Goal: Task Accomplishment & Management: Complete application form

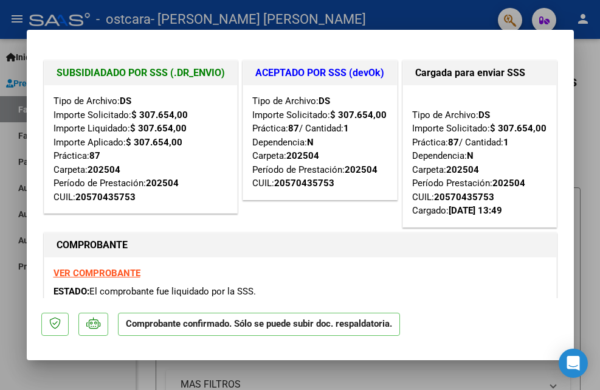
click at [584, 190] on div at bounding box center [300, 195] width 600 height 390
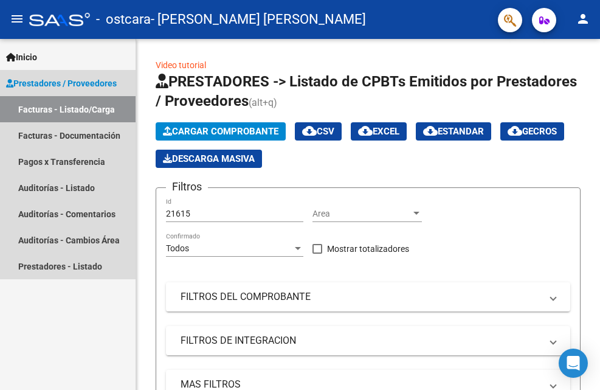
click at [90, 111] on link "Facturas - Listado/Carga" at bounding box center [68, 109] width 136 height 26
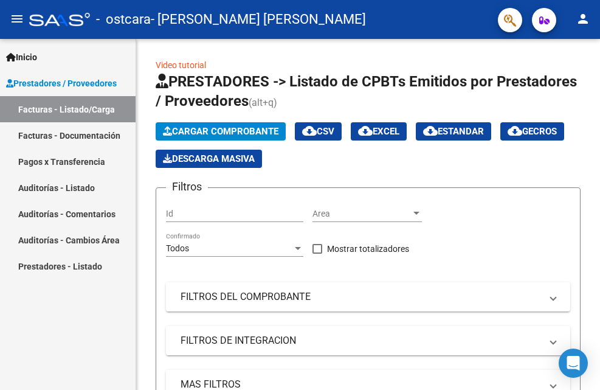
click at [80, 128] on link "Facturas - Documentación" at bounding box center [68, 135] width 136 height 26
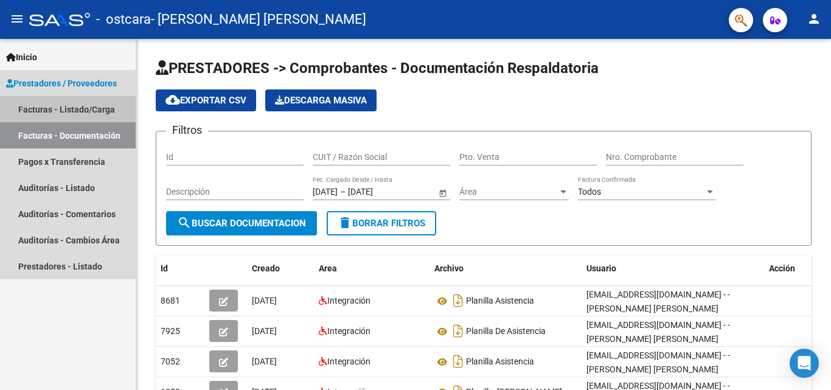
click at [71, 111] on link "Facturas - Listado/Carga" at bounding box center [68, 109] width 136 height 26
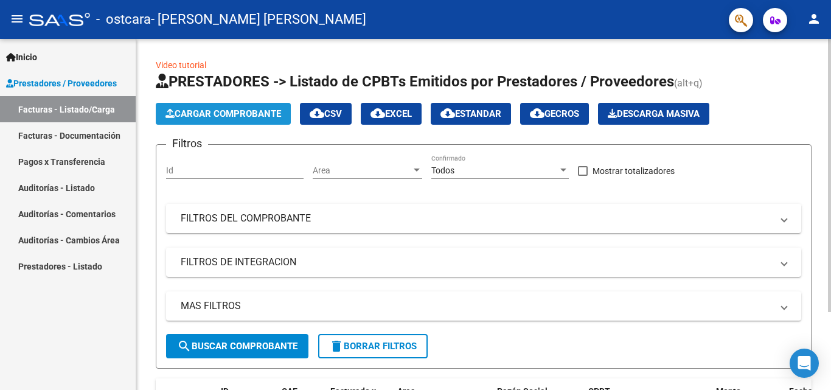
click at [201, 117] on span "Cargar Comprobante" at bounding box center [223, 113] width 116 height 11
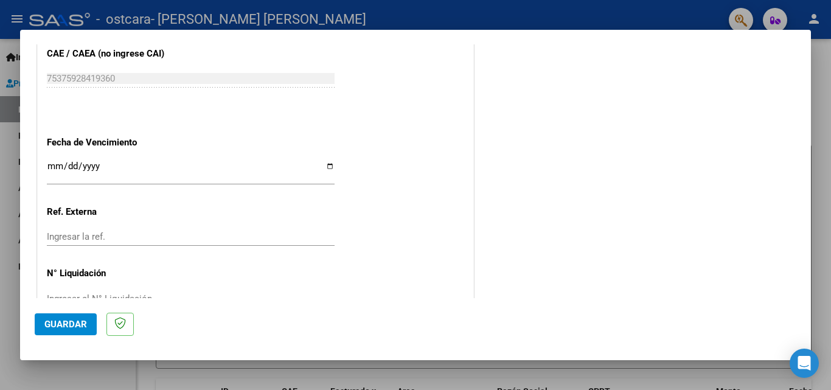
scroll to position [848, 0]
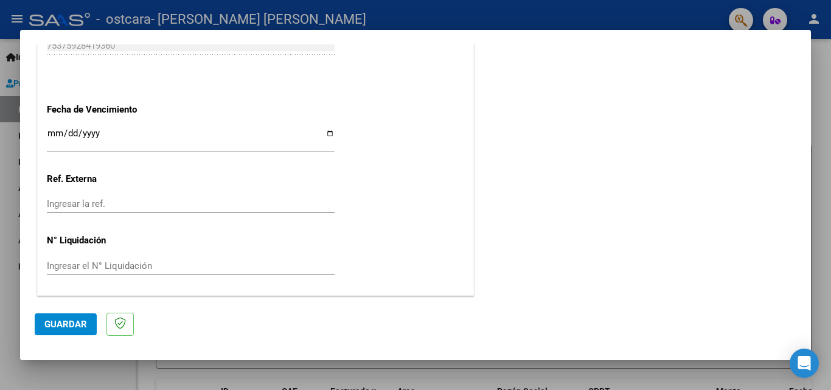
click at [77, 135] on input "Ingresar la fecha" at bounding box center [191, 137] width 288 height 19
click at [59, 128] on input "Ingresar la fecha" at bounding box center [191, 137] width 288 height 19
click at [53, 133] on input "Ingresar la fecha" at bounding box center [191, 137] width 288 height 19
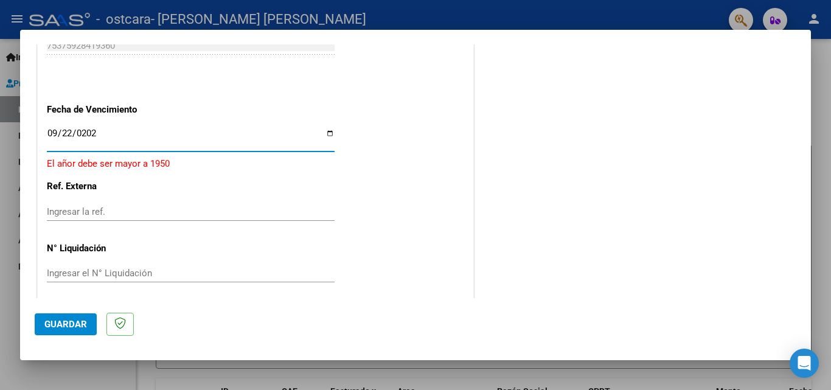
type input "[DATE]"
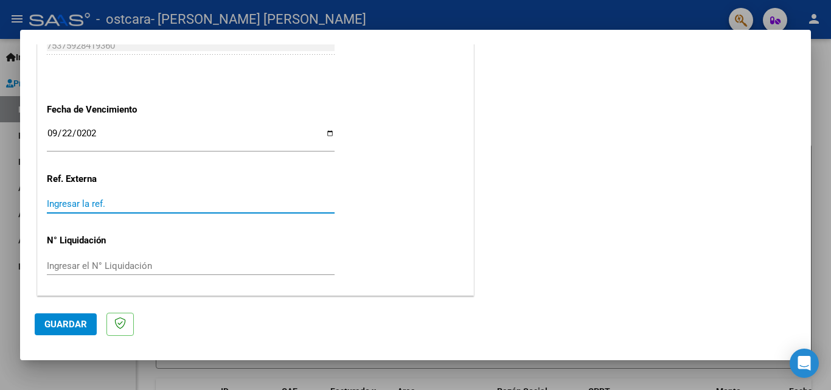
click at [69, 204] on input "Ingresar la ref." at bounding box center [191, 203] width 288 height 11
type input "75375928419360"
click at [165, 257] on div "Ingresar el N° Liquidación" at bounding box center [191, 266] width 288 height 18
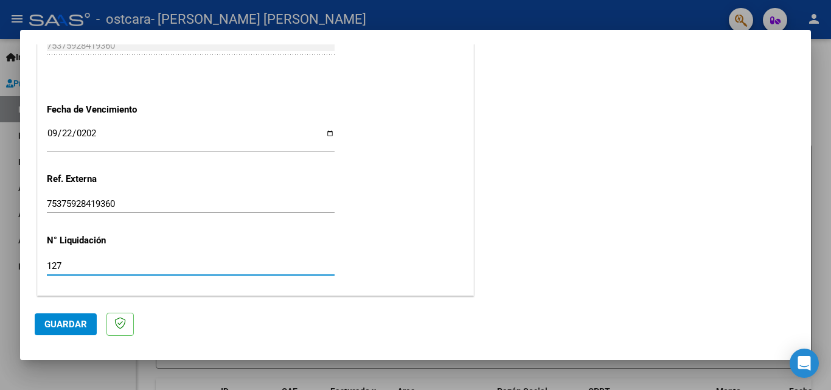
type input "127"
click at [84, 320] on span "Guardar" at bounding box center [65, 324] width 43 height 11
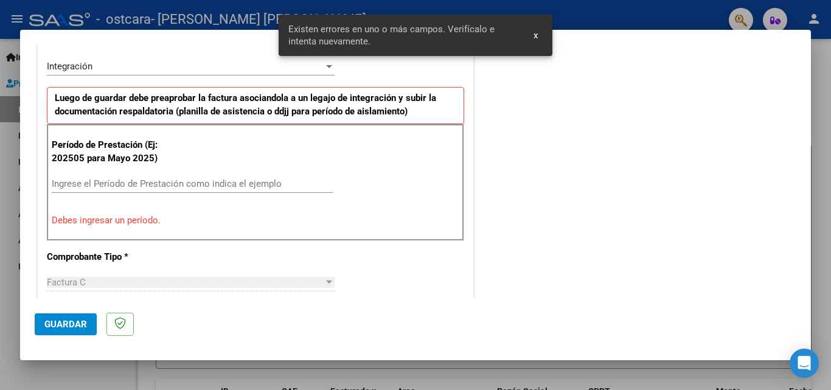
click at [120, 195] on div "Ingrese el Período de Prestación como indica el ejemplo" at bounding box center [192, 190] width 281 height 30
click at [119, 183] on input "Ingrese el Período de Prestación como indica el ejemplo" at bounding box center [192, 183] width 281 height 11
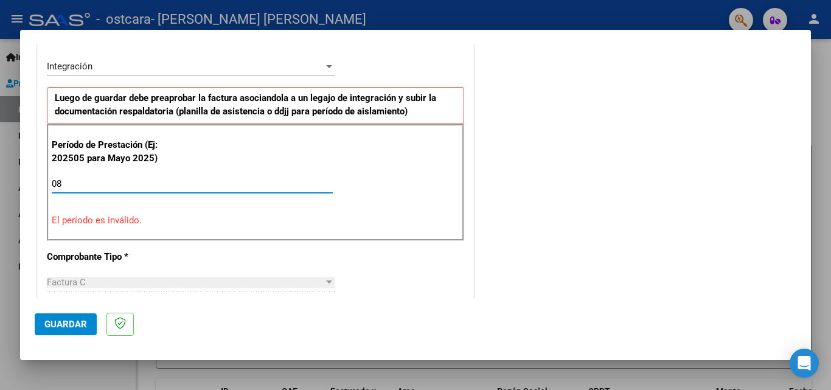
type input "0"
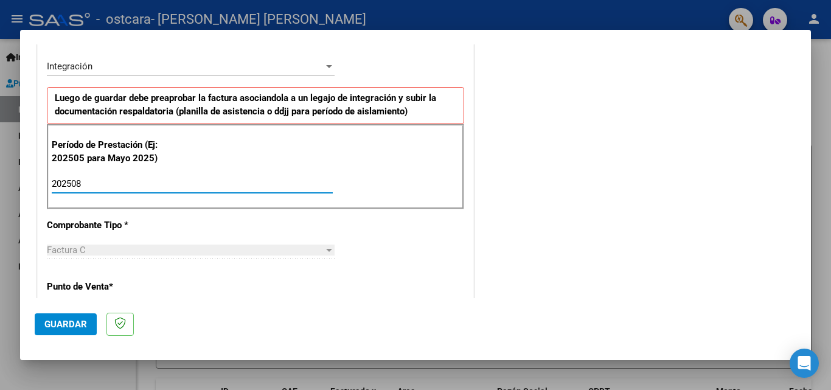
type input "202508"
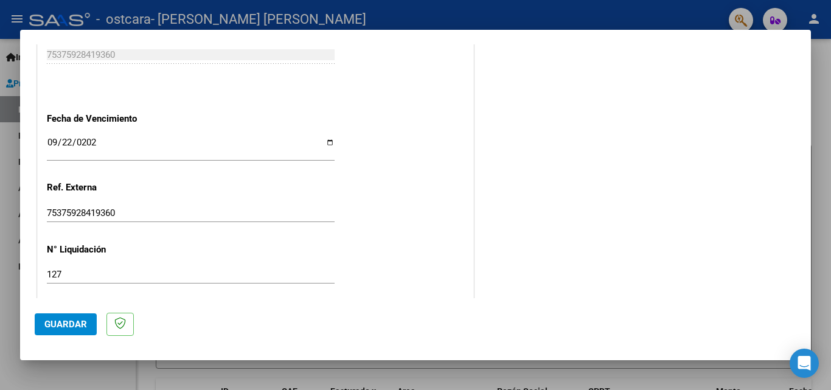
scroll to position [817, 0]
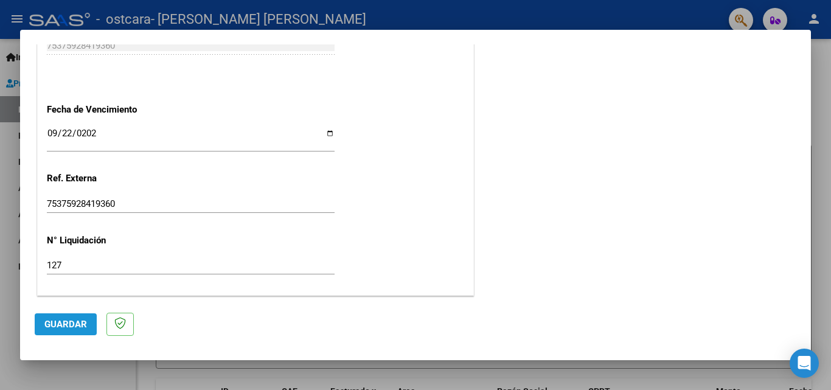
click at [66, 328] on span "Guardar" at bounding box center [65, 324] width 43 height 11
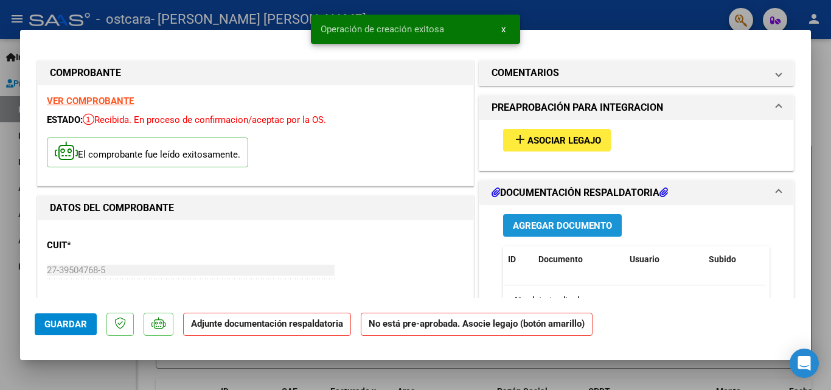
click at [543, 217] on button "Agregar Documento" at bounding box center [562, 225] width 119 height 22
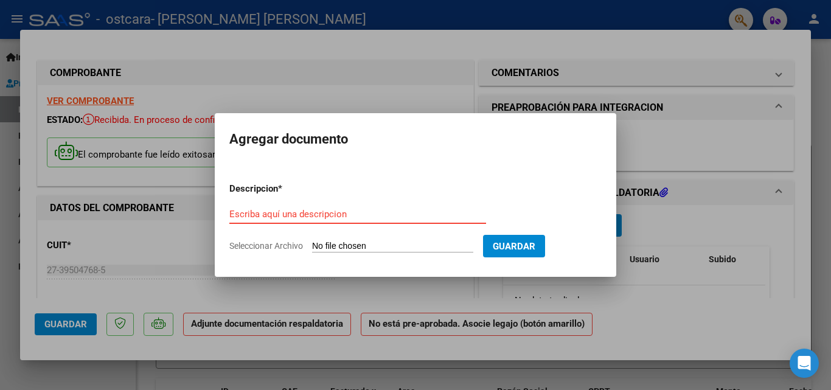
click at [379, 225] on div "Escriba aquí una descripcion" at bounding box center [357, 220] width 257 height 30
click at [280, 215] on input "Escriba aquí una descripcion" at bounding box center [357, 214] width 257 height 11
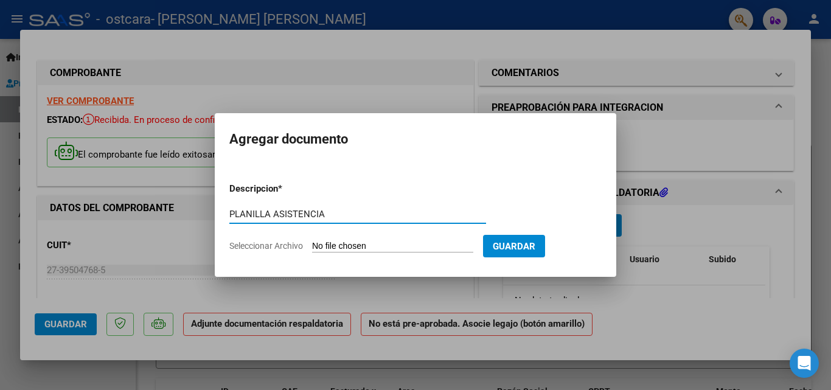
type input "PLANILLA ASISTENCIA"
click at [350, 238] on form "Descripcion * PLANILLA ASISTENCIA Escriba aquí una descripcion Seleccionar Arch…" at bounding box center [415, 217] width 372 height 89
click at [349, 242] on input "Seleccionar Archivo" at bounding box center [392, 247] width 161 height 12
type input "C:\fakepath\27395047685_011_00001_00000127.pdf"
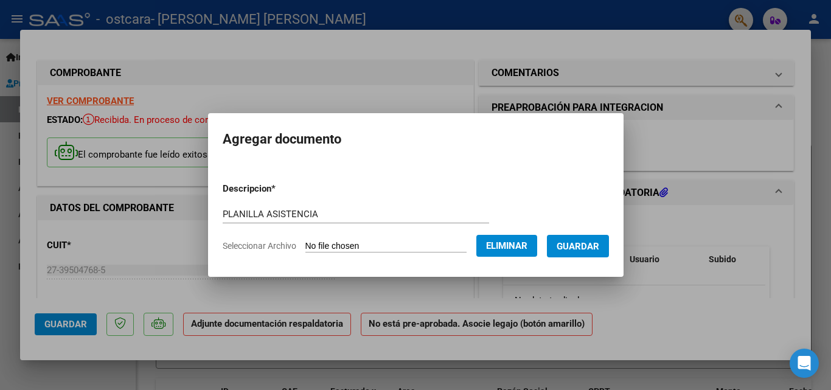
click at [583, 246] on span "Guardar" at bounding box center [577, 246] width 43 height 11
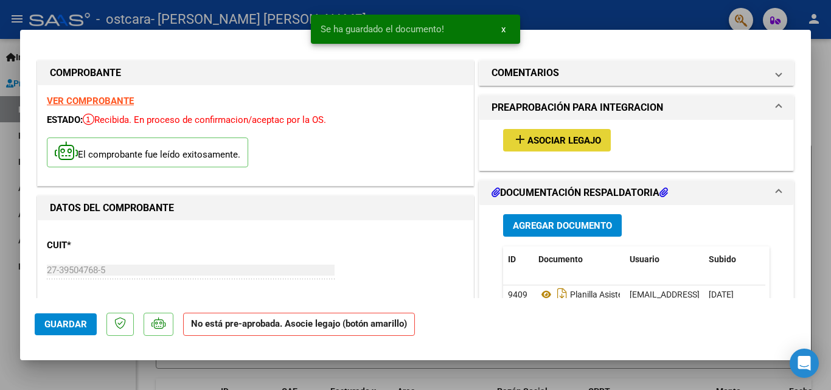
click at [542, 144] on span "Asociar Legajo" at bounding box center [564, 140] width 74 height 11
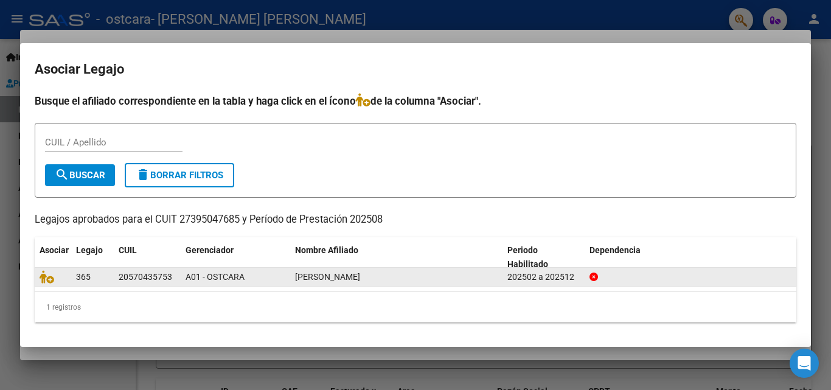
click at [297, 279] on span "[PERSON_NAME]" at bounding box center [327, 277] width 65 height 10
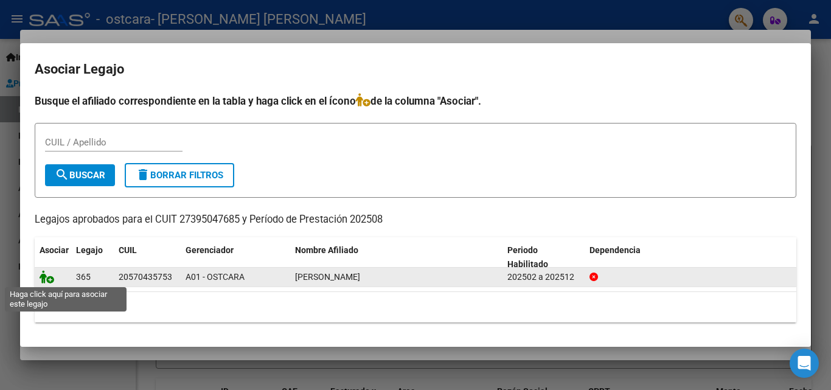
click at [48, 282] on icon at bounding box center [47, 276] width 15 height 13
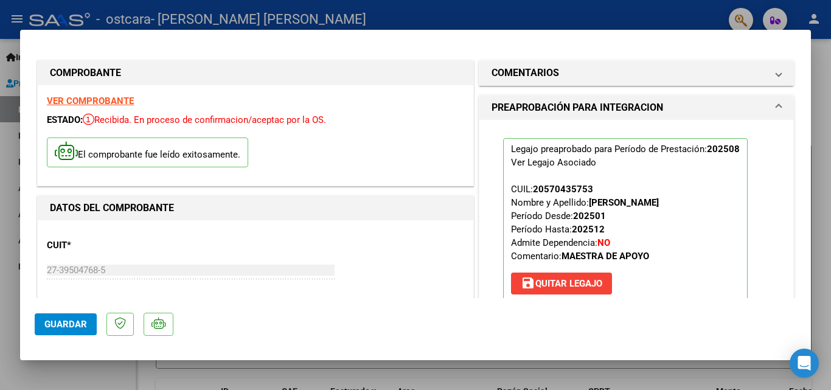
drag, startPoint x: 812, startPoint y: 97, endPoint x: 812, endPoint y: 114, distance: 17.0
click at [600, 114] on div at bounding box center [415, 195] width 831 height 390
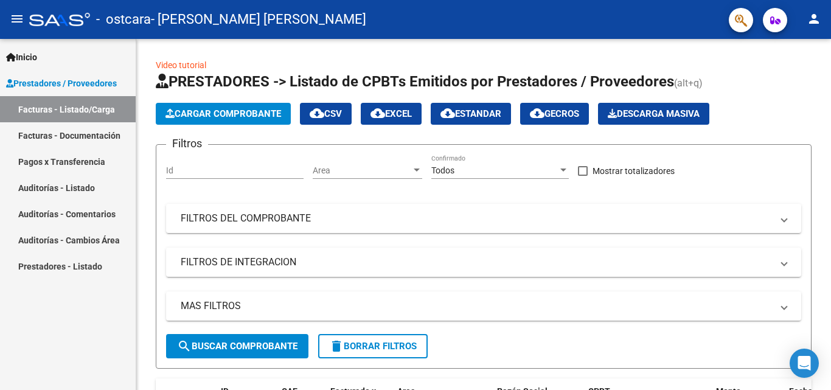
click at [61, 108] on link "Facturas - Listado/Carga" at bounding box center [68, 109] width 136 height 26
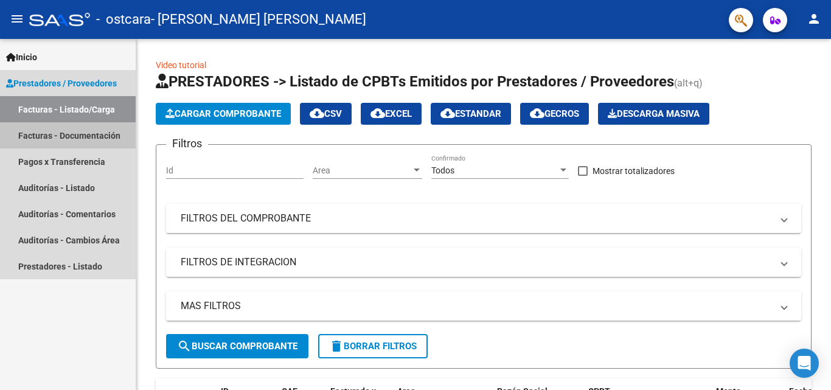
click at [61, 133] on link "Facturas - Documentación" at bounding box center [68, 135] width 136 height 26
